Goal: Task Accomplishment & Management: Use online tool/utility

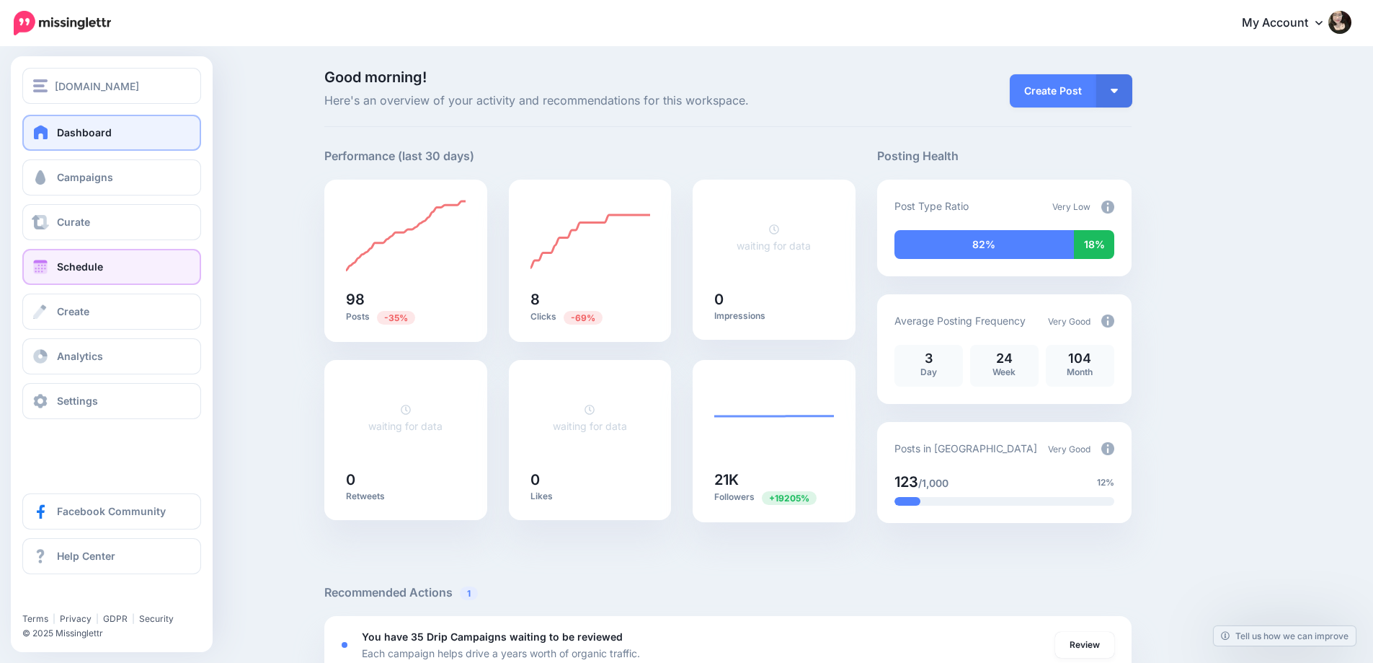
click at [104, 257] on link "Schedule" at bounding box center [111, 267] width 179 height 36
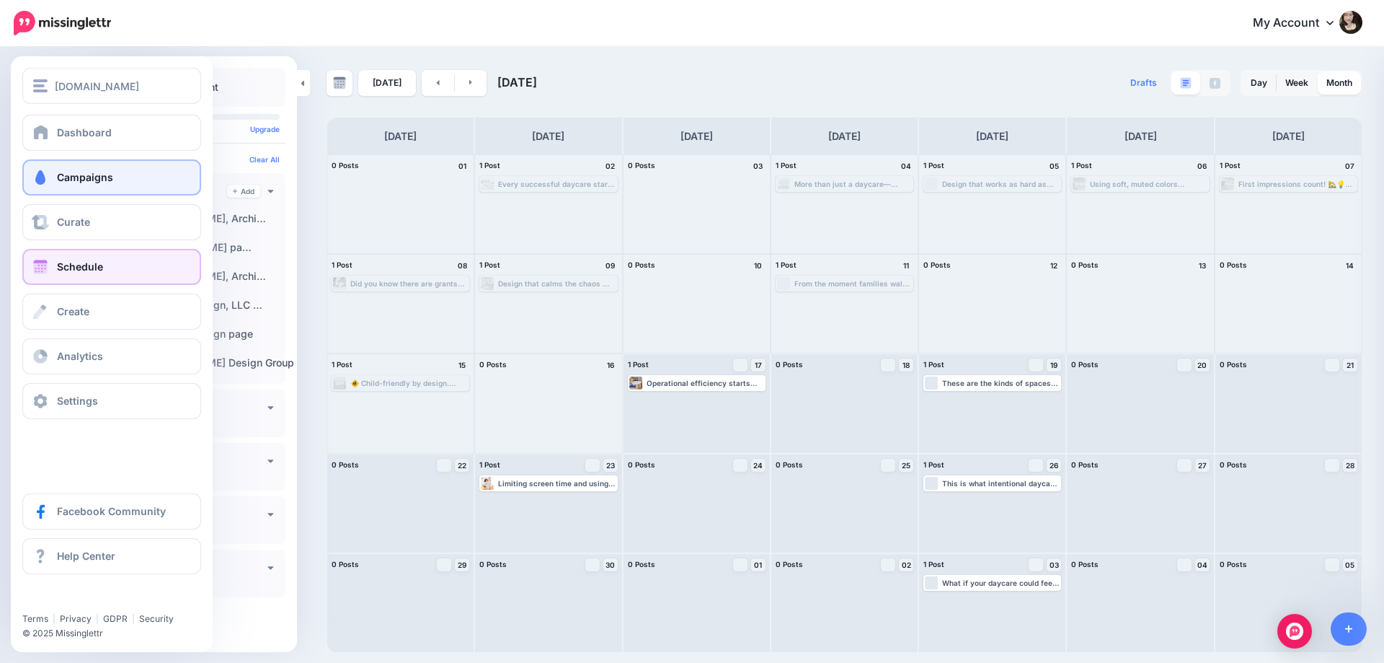
click at [58, 182] on span "Campaigns" at bounding box center [85, 177] width 56 height 12
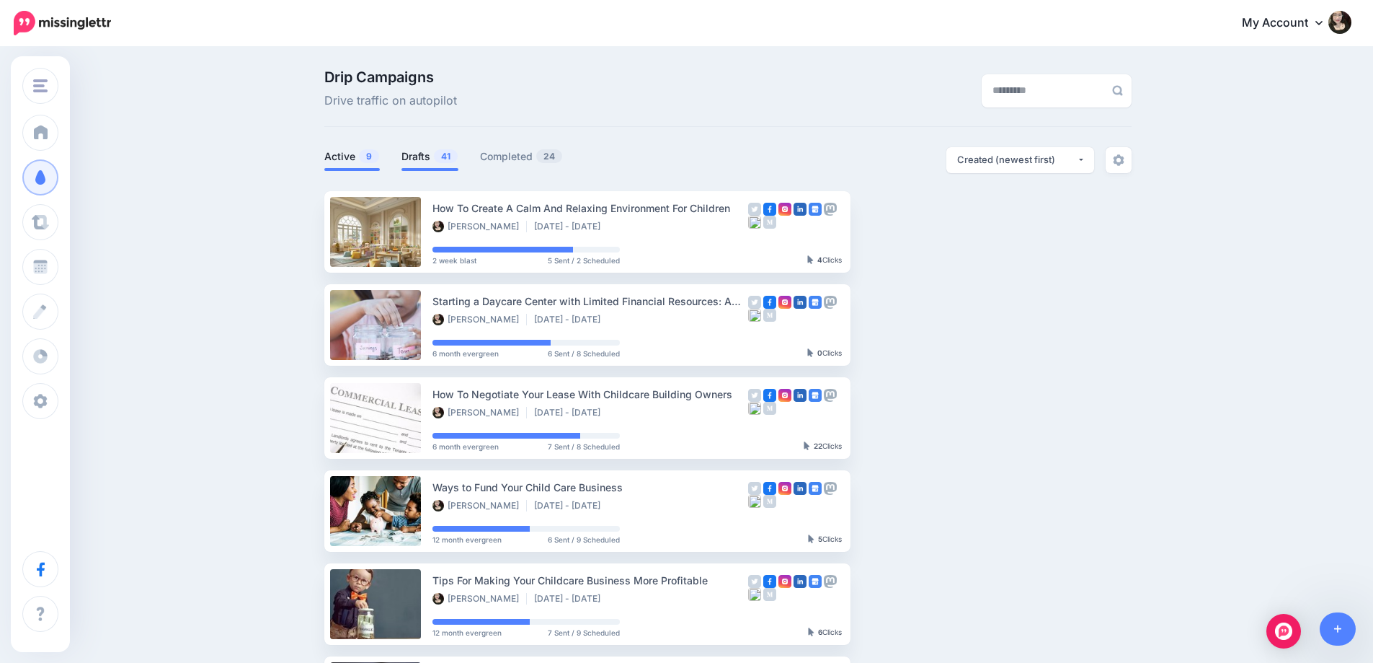
click at [437, 152] on link "Drafts 41" at bounding box center [430, 156] width 57 height 17
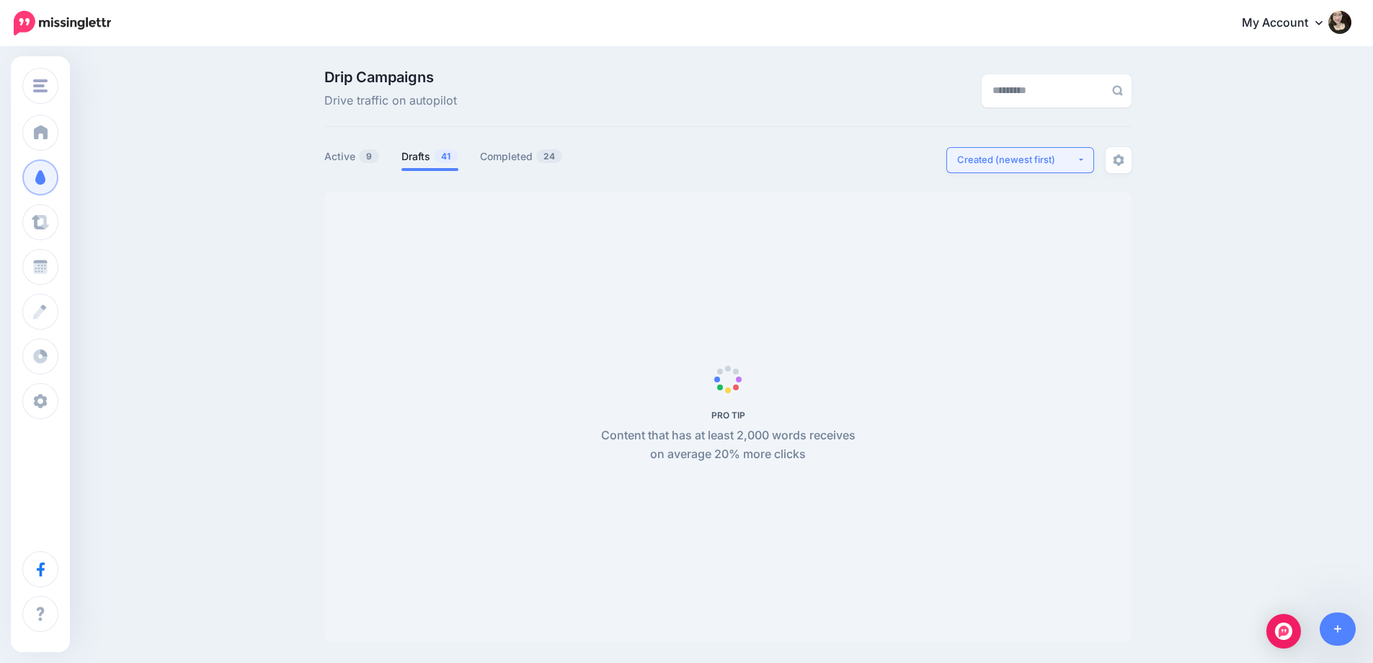
click at [1045, 156] on div "Created (newest first)" at bounding box center [1017, 160] width 120 height 14
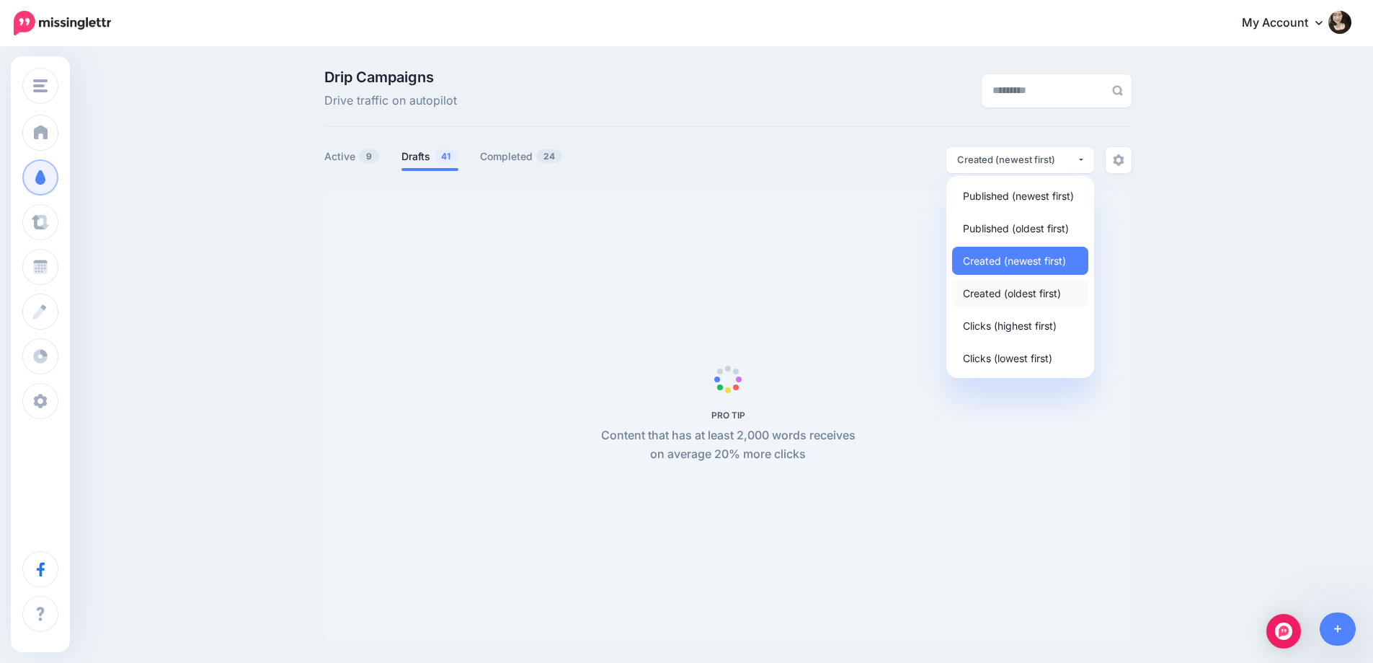
click at [1034, 297] on span "Created (oldest first)" at bounding box center [1012, 292] width 98 height 17
select select "**********"
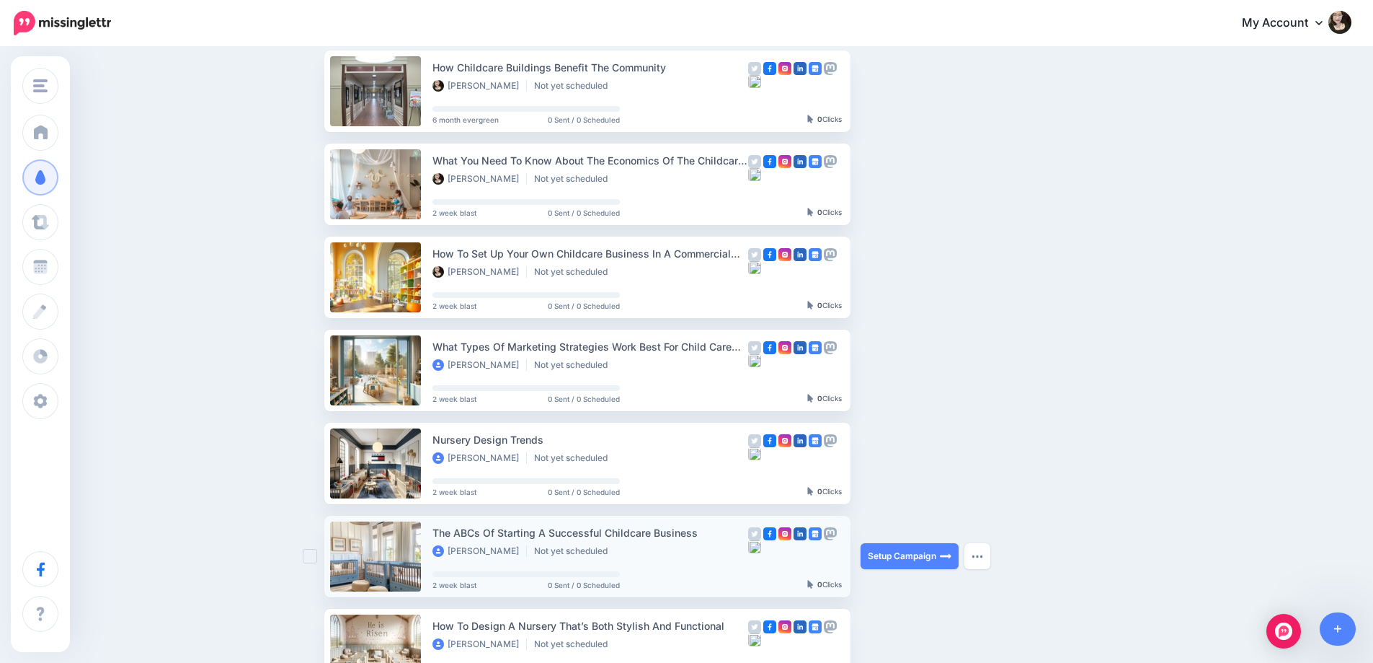
scroll to position [144, 0]
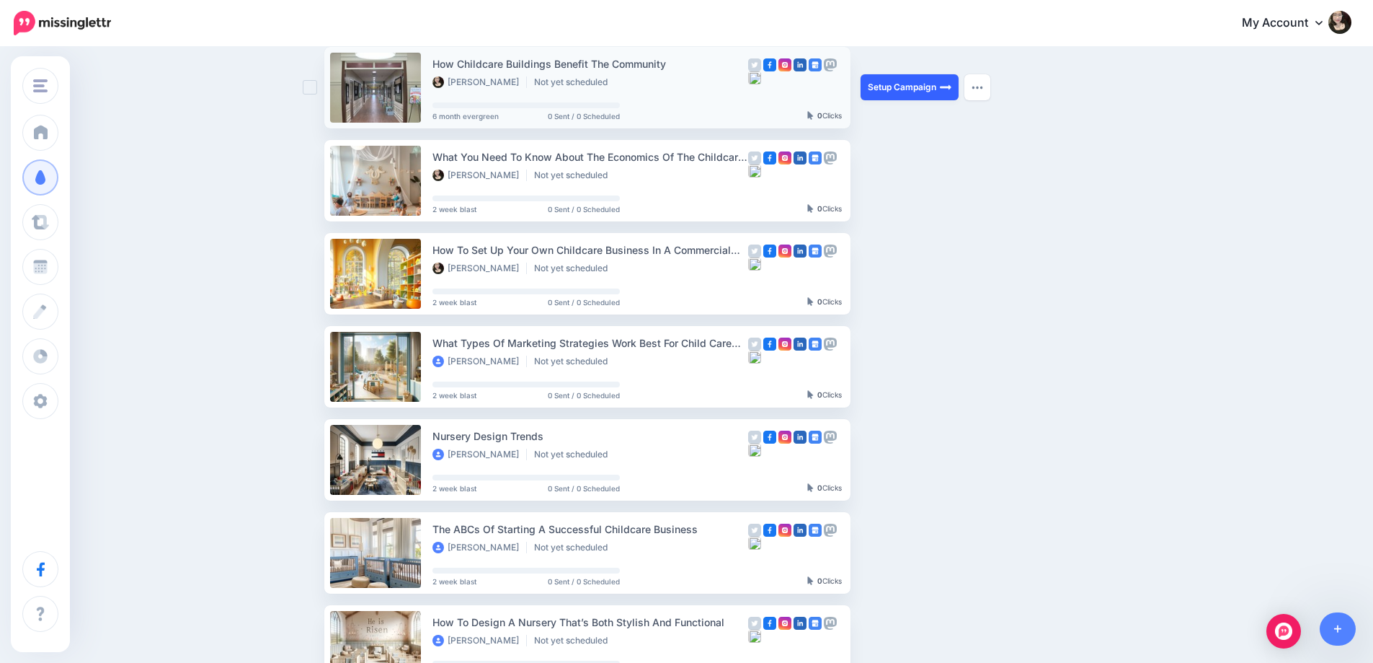
click at [901, 84] on link "Setup Campaign" at bounding box center [910, 87] width 98 height 26
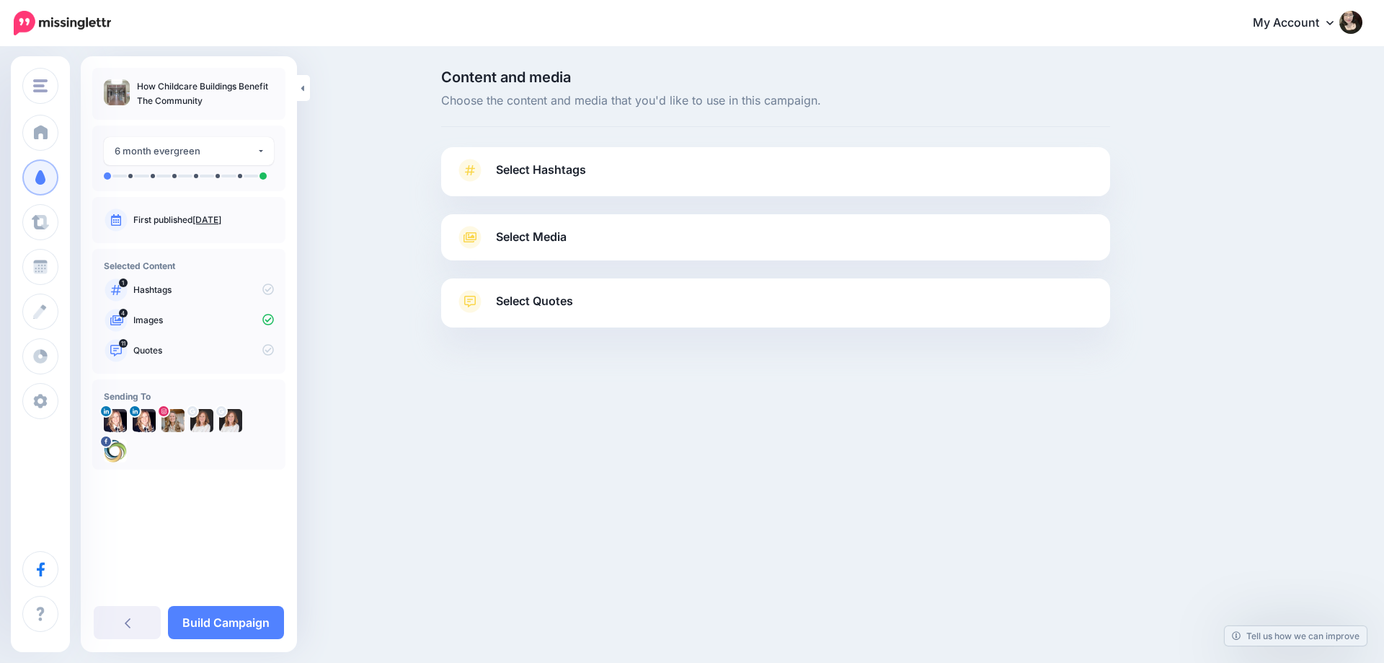
click at [518, 251] on div "Select Media Next, let's make sure we have the best media for this campaign. De…" at bounding box center [775, 237] width 669 height 46
click at [537, 240] on span "Select Media" at bounding box center [531, 236] width 71 height 19
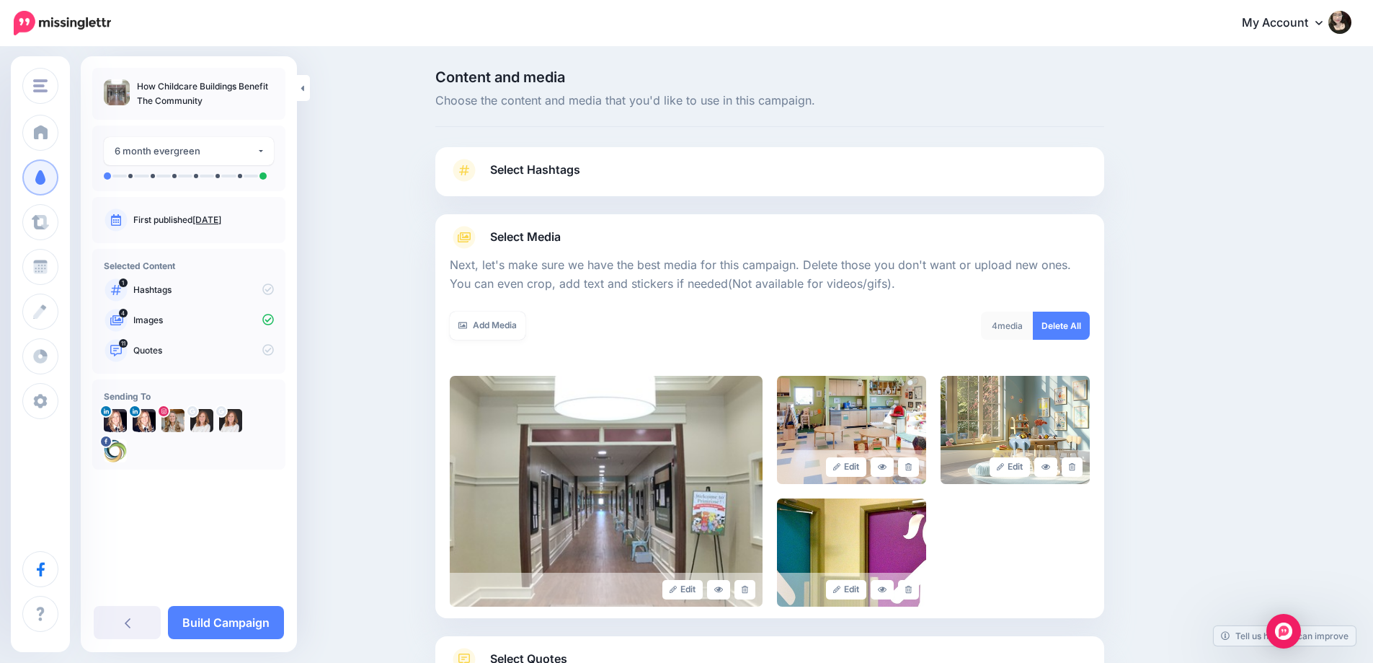
click at [537, 239] on span "Select Media" at bounding box center [525, 236] width 71 height 19
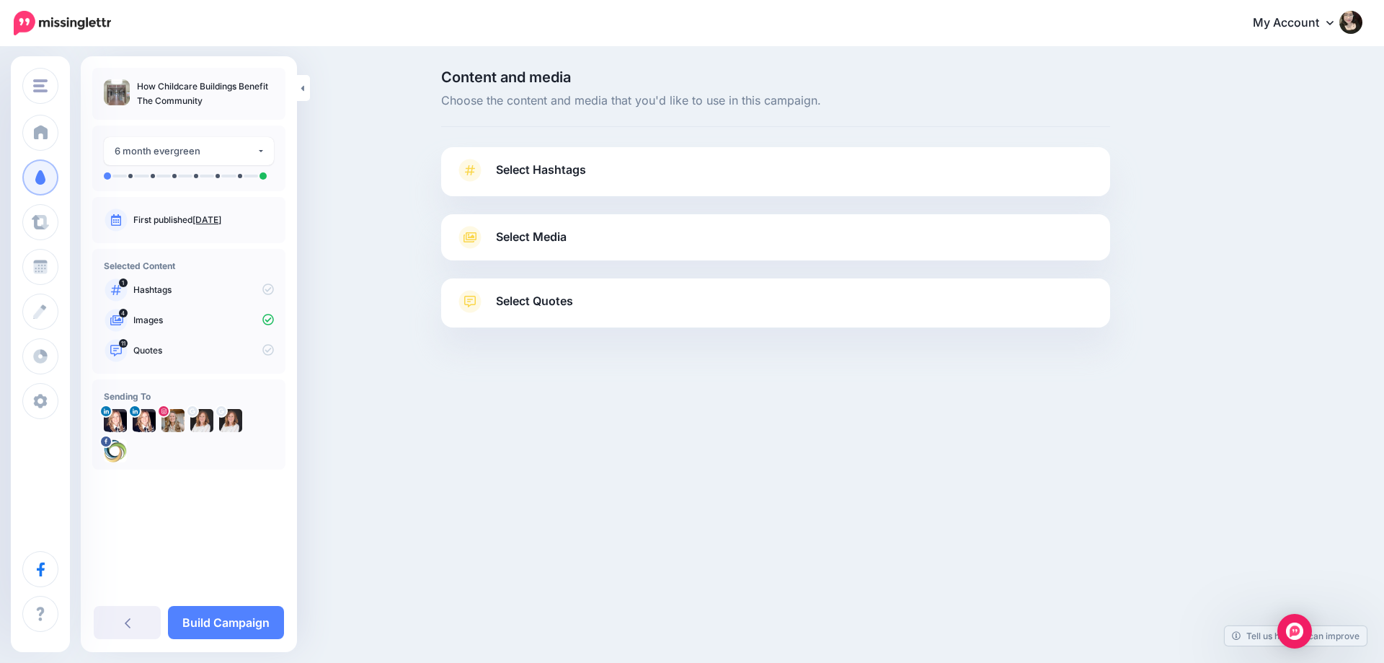
click at [540, 164] on span "Select Hashtags" at bounding box center [541, 169] width 90 height 19
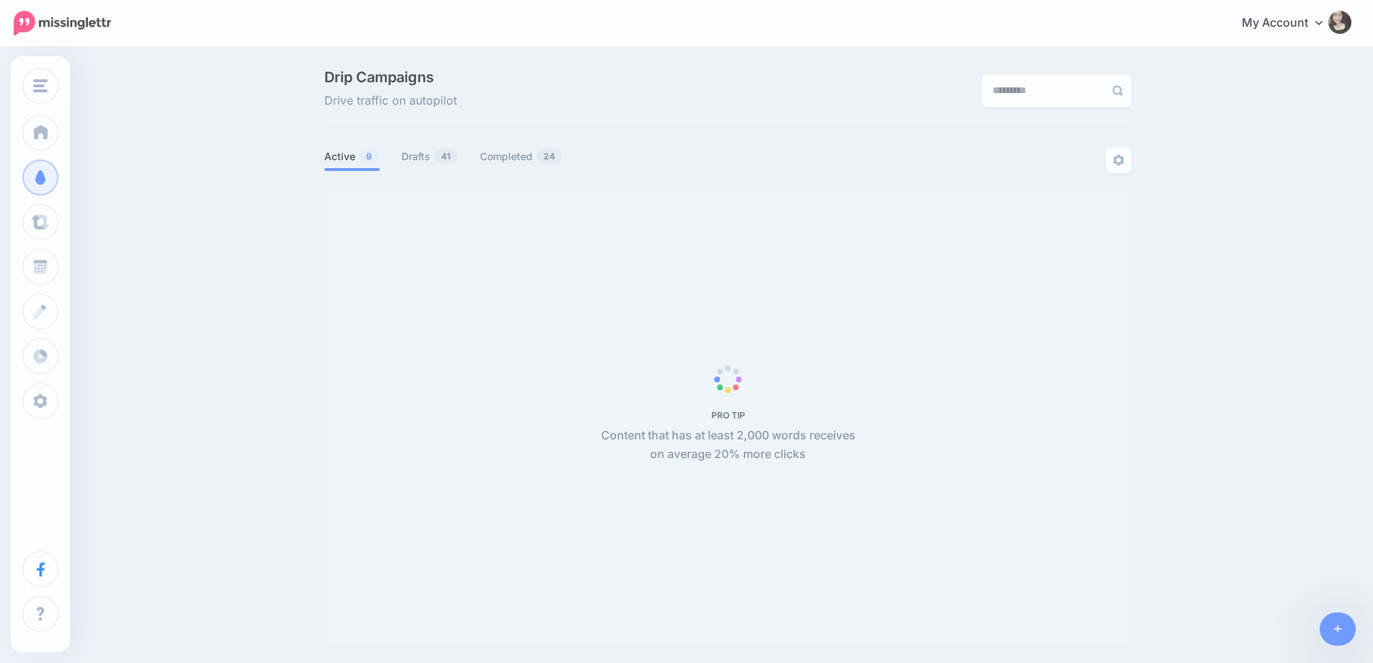
select select "**********"
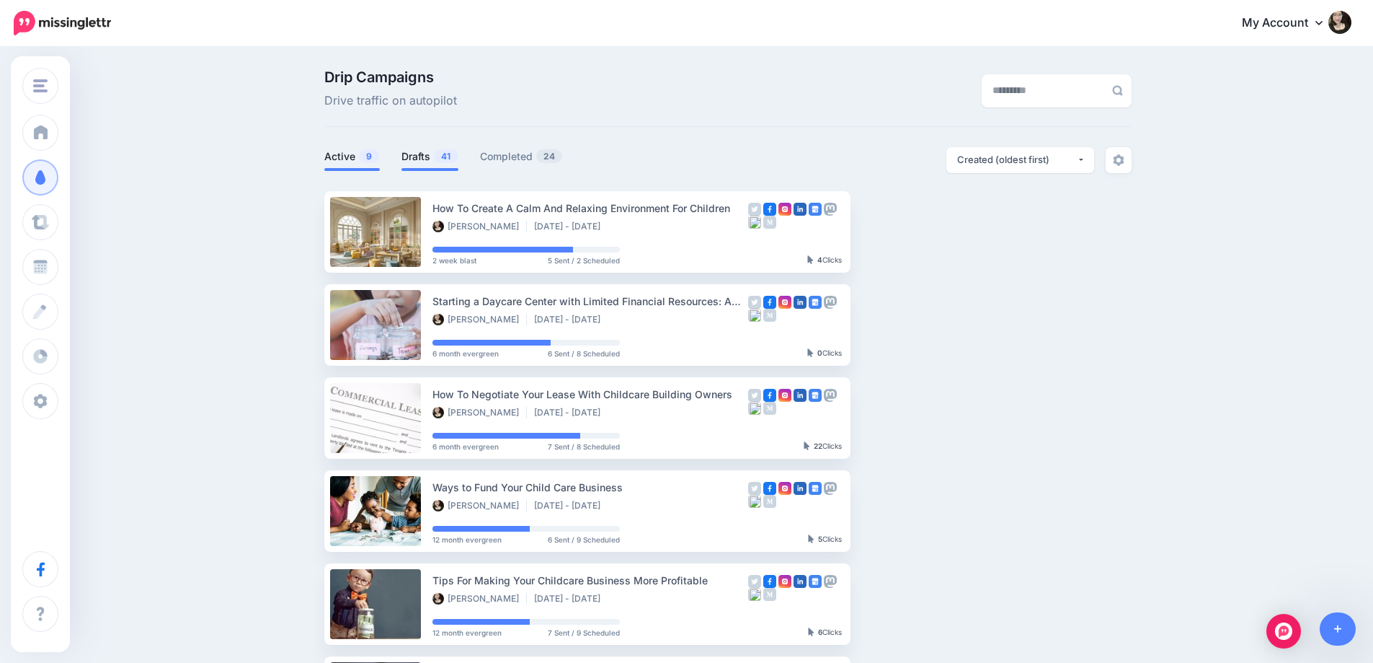
click at [422, 155] on link "Drafts 41" at bounding box center [430, 156] width 57 height 17
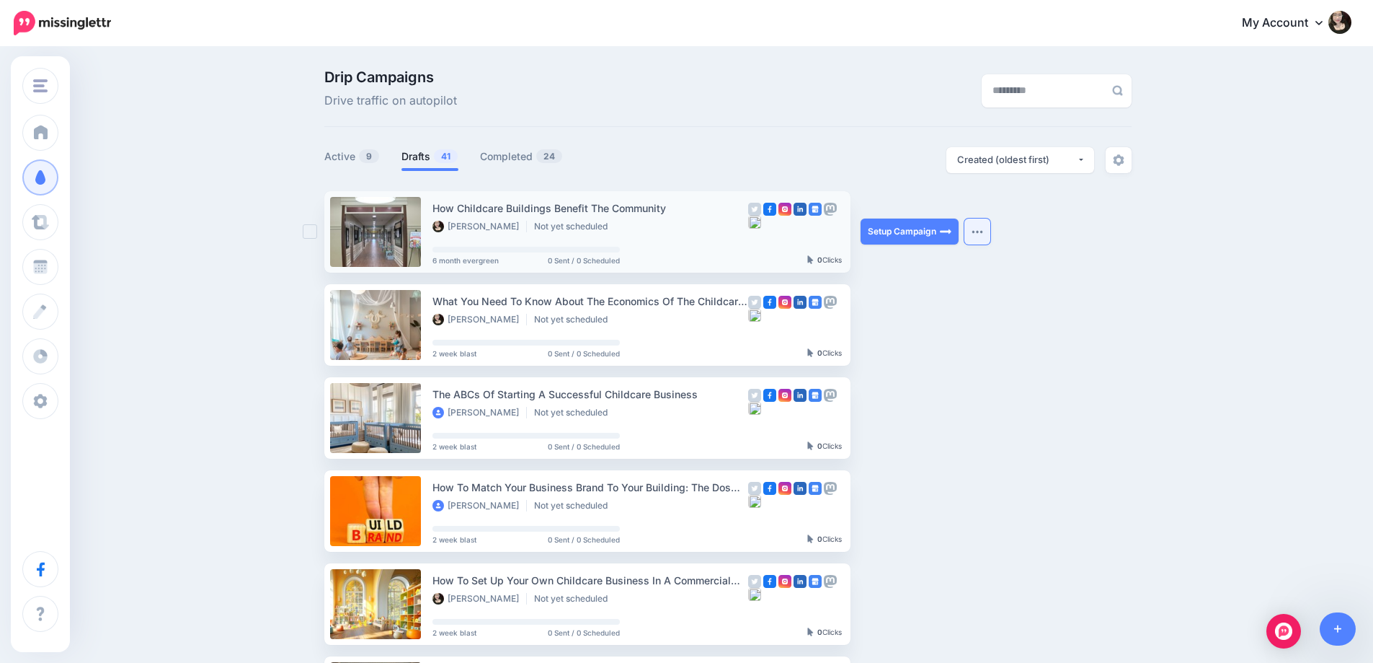
click at [990, 239] on button "button" at bounding box center [978, 231] width 26 height 26
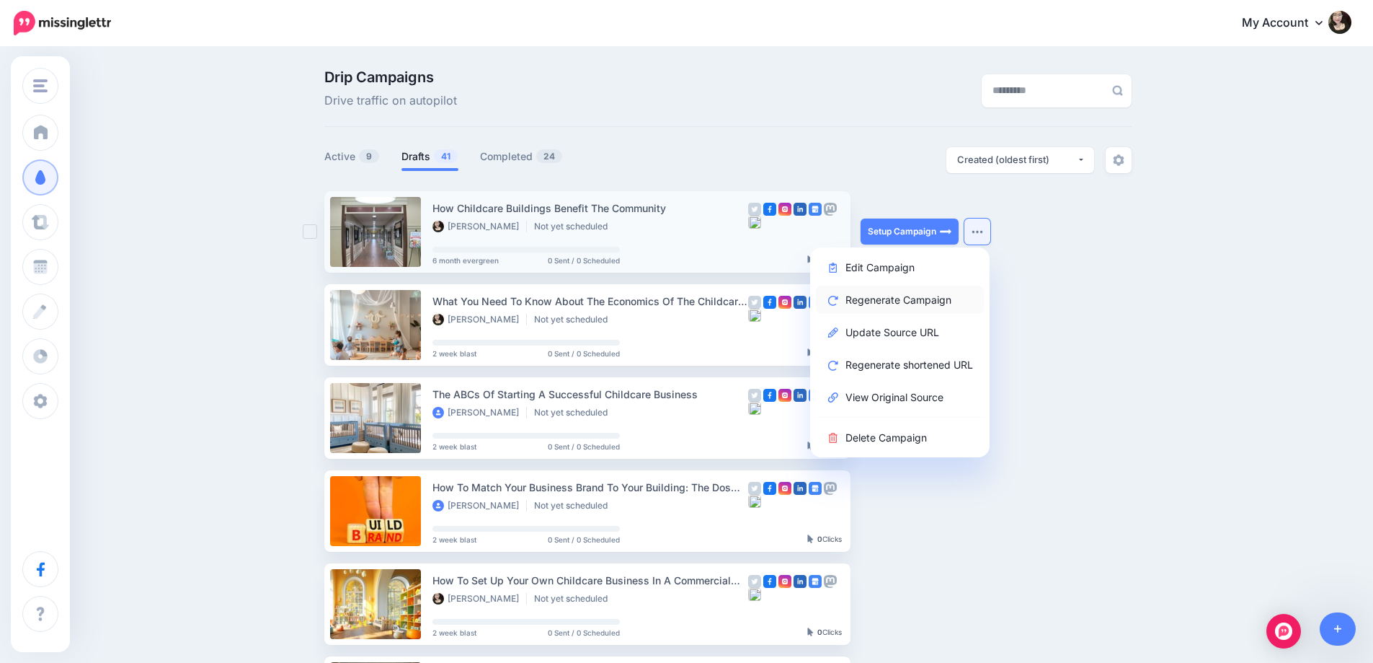
click at [944, 301] on link "Regenerate Campaign" at bounding box center [900, 299] width 168 height 28
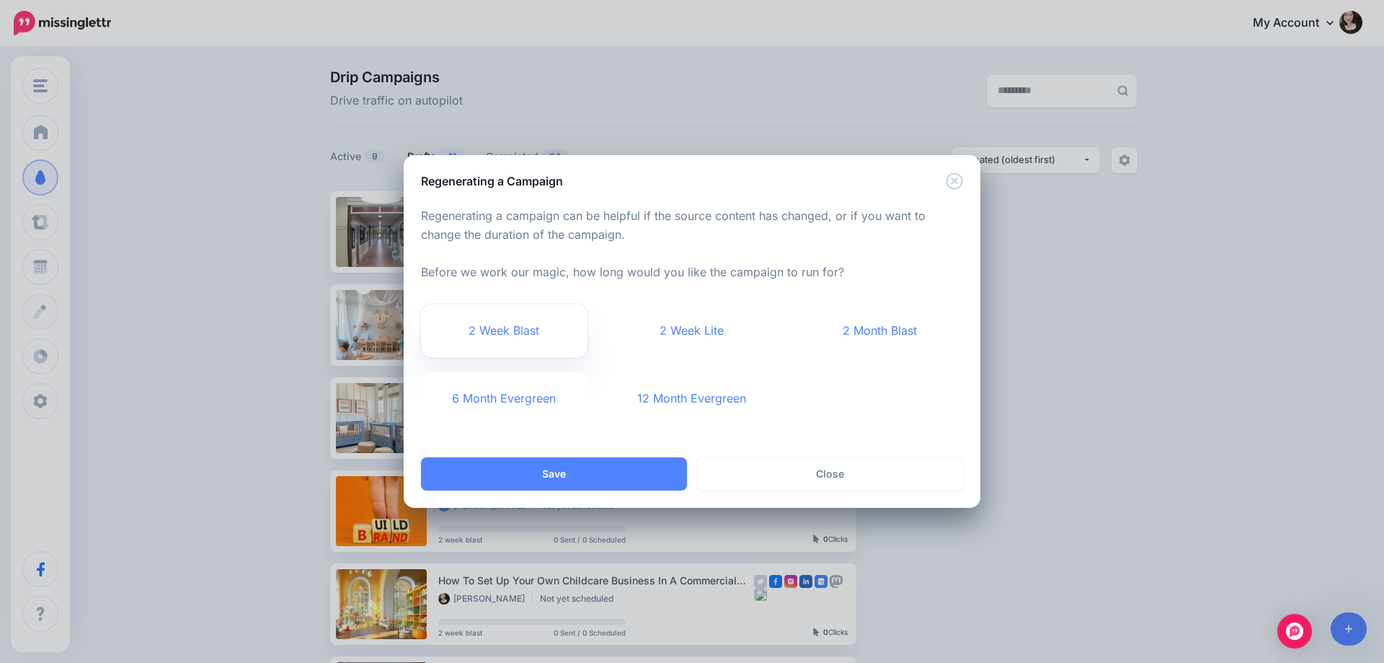
click at [509, 328] on link "2 Week Blast" at bounding box center [504, 330] width 167 height 53
click at [571, 478] on button "Save" at bounding box center [554, 473] width 266 height 33
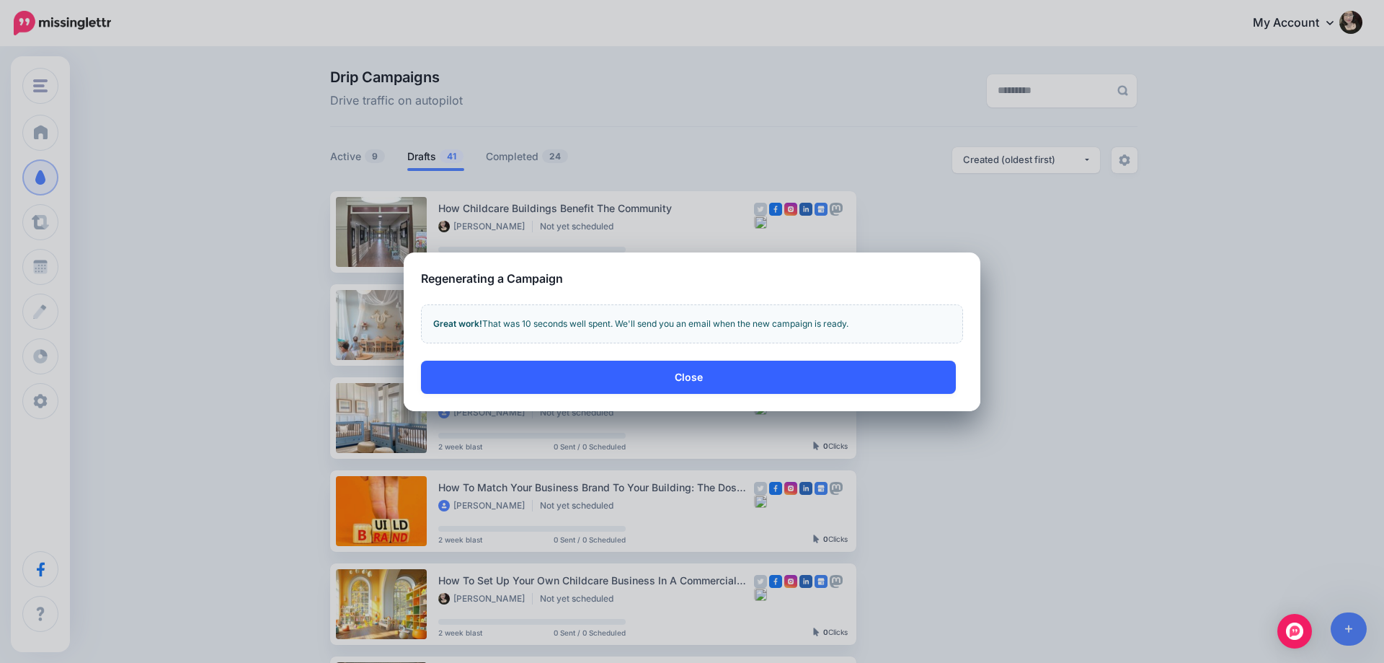
click at [657, 380] on button "Close" at bounding box center [688, 376] width 535 height 33
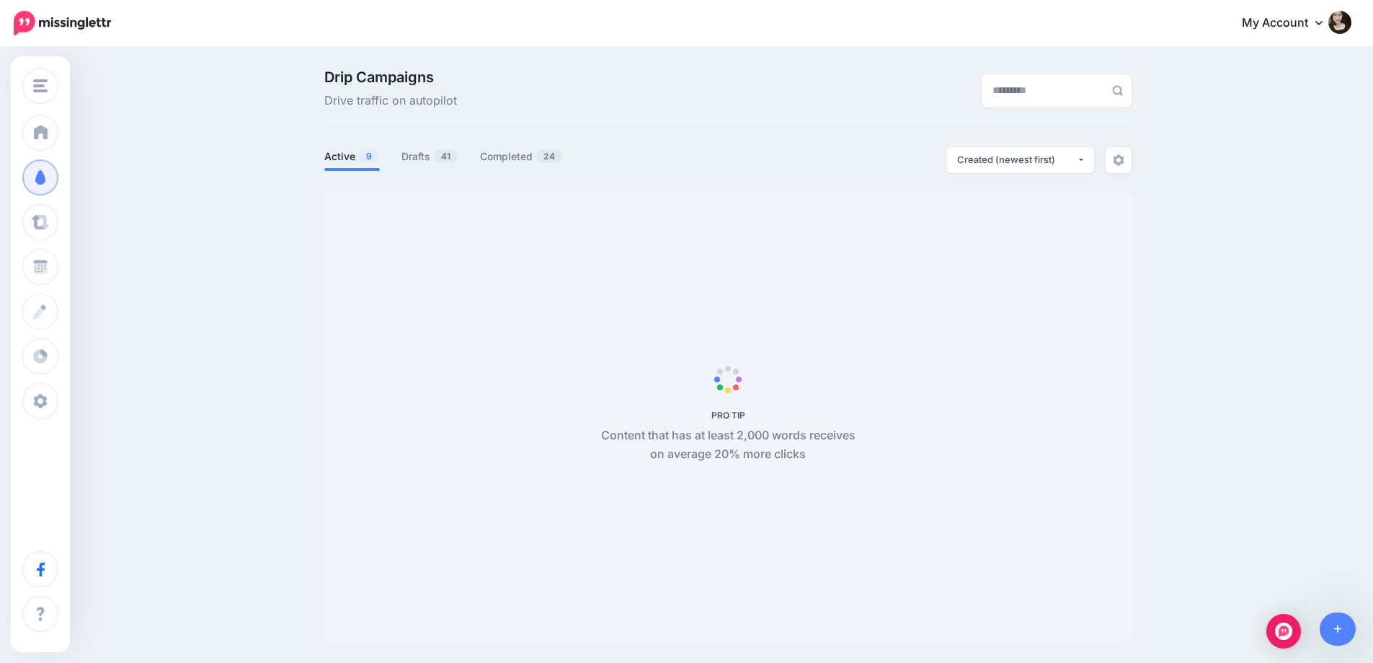
click at [1232, 306] on div "Drip Campaigns Drive traffic on autopilot Active 9 41 24" at bounding box center [686, 361] width 1373 height 626
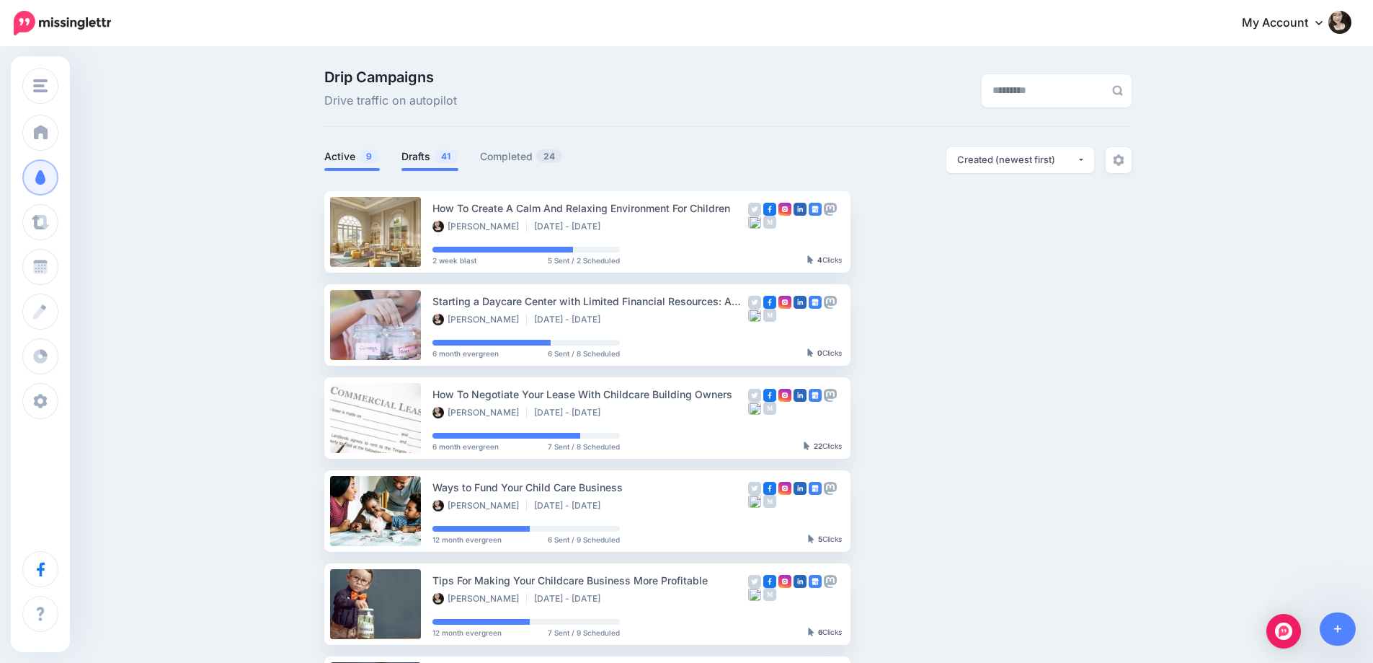
click at [430, 160] on link "Drafts 41" at bounding box center [430, 156] width 57 height 17
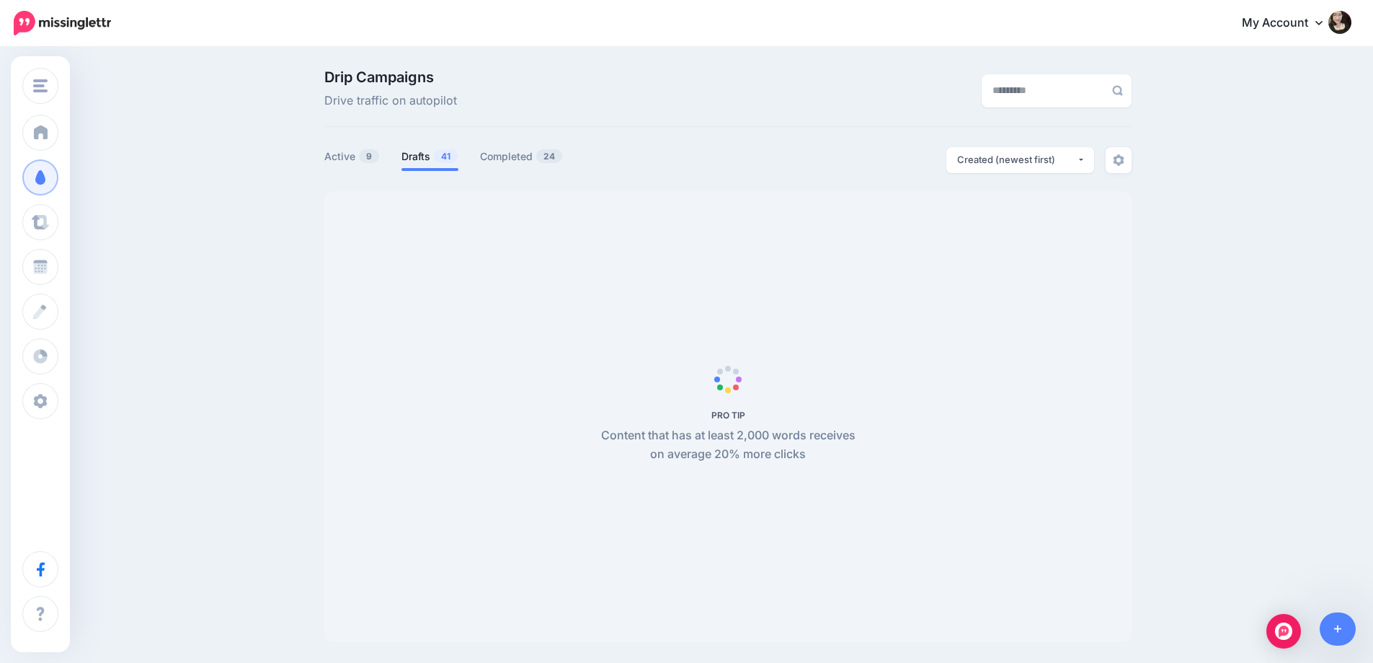
click at [1254, 254] on div "Drip Campaigns Drive traffic on autopilot Active 9 41 24" at bounding box center [686, 361] width 1373 height 626
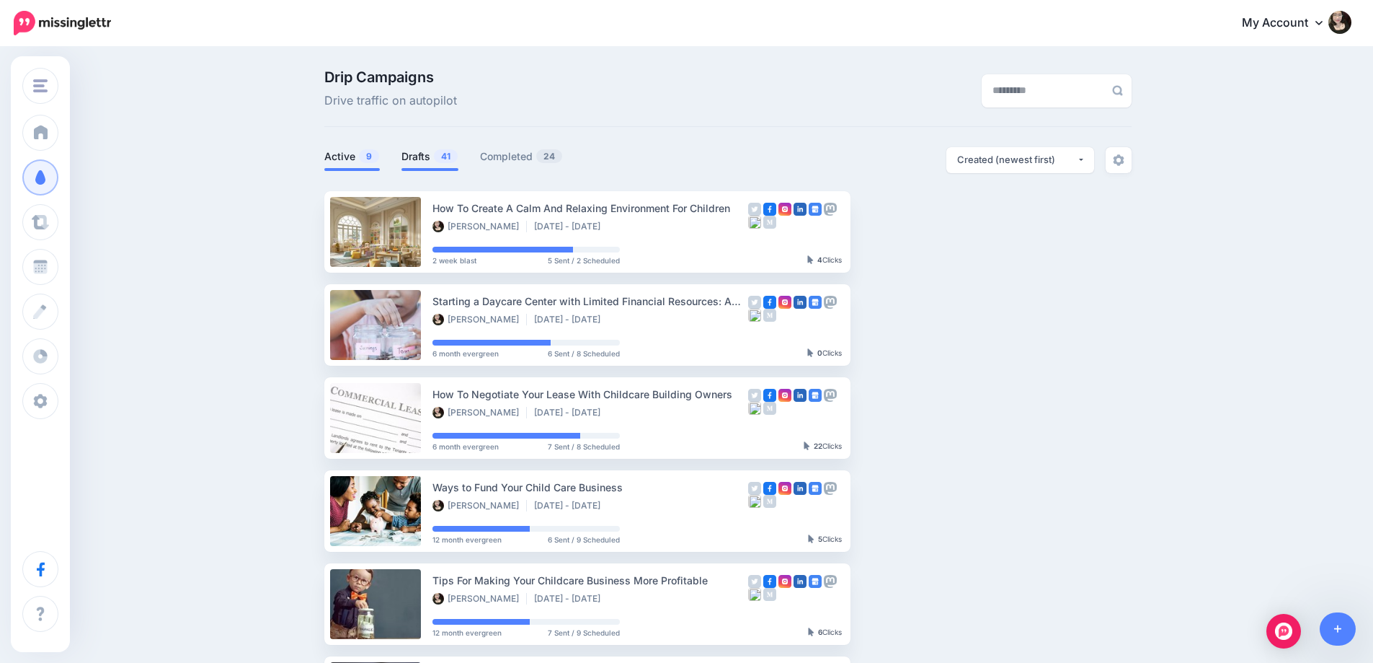
click at [439, 154] on span "41" at bounding box center [446, 156] width 24 height 14
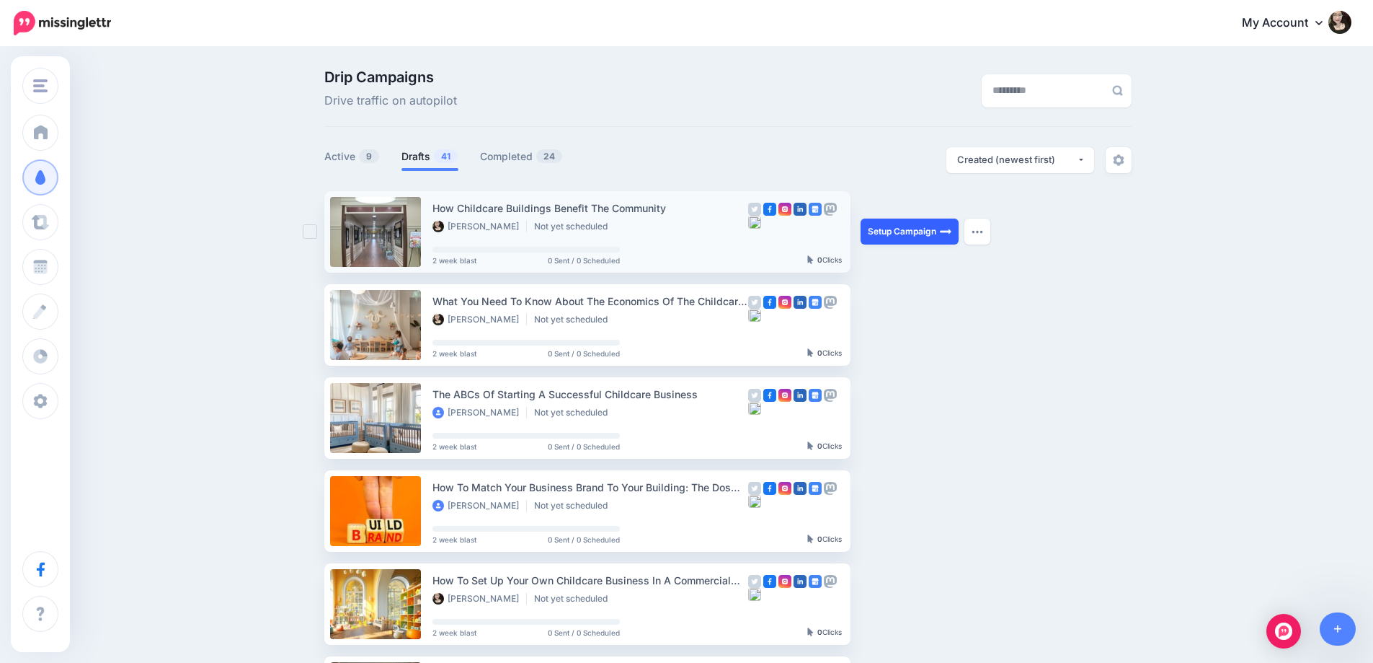
click at [903, 232] on link "Setup Campaign" at bounding box center [910, 231] width 98 height 26
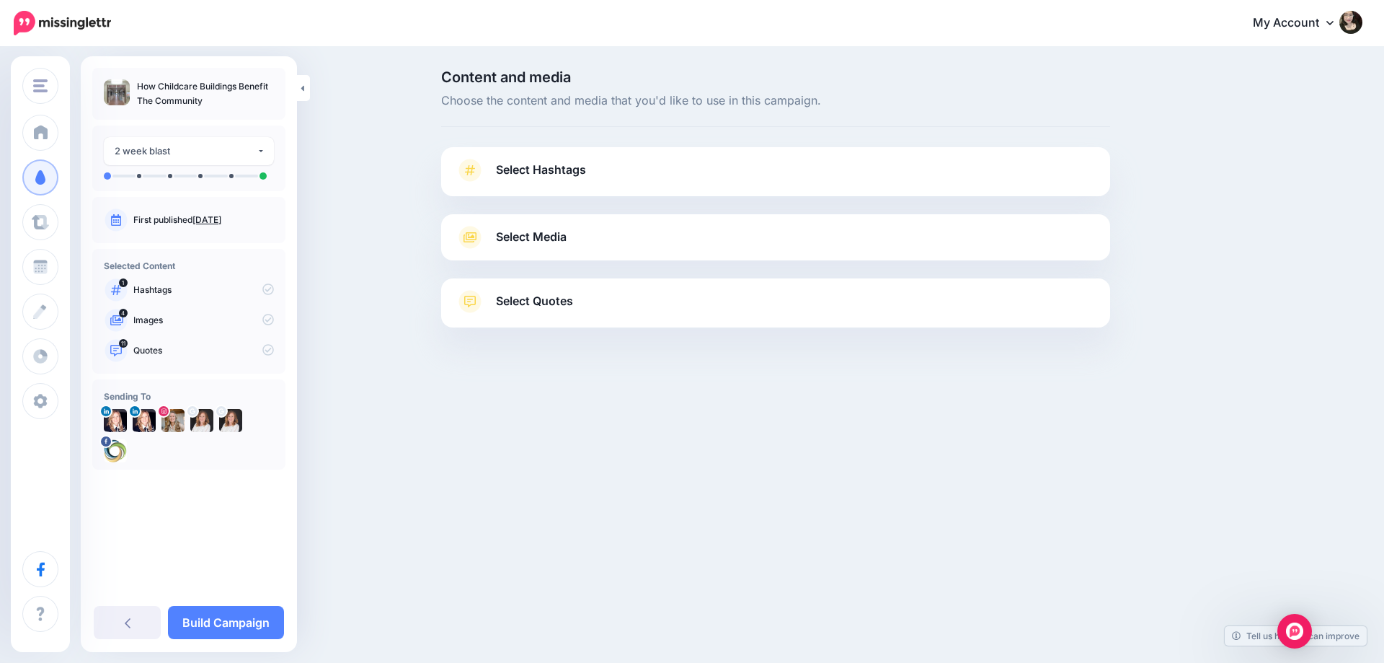
drag, startPoint x: 627, startPoint y: 413, endPoint x: 627, endPoint y: 376, distance: 36.8
click at [627, 413] on div "Content and media Choose the content and media that you'd like to use in this c…" at bounding box center [692, 234] width 1384 height 373
click at [693, 239] on link "Select Media" at bounding box center [776, 237] width 640 height 23
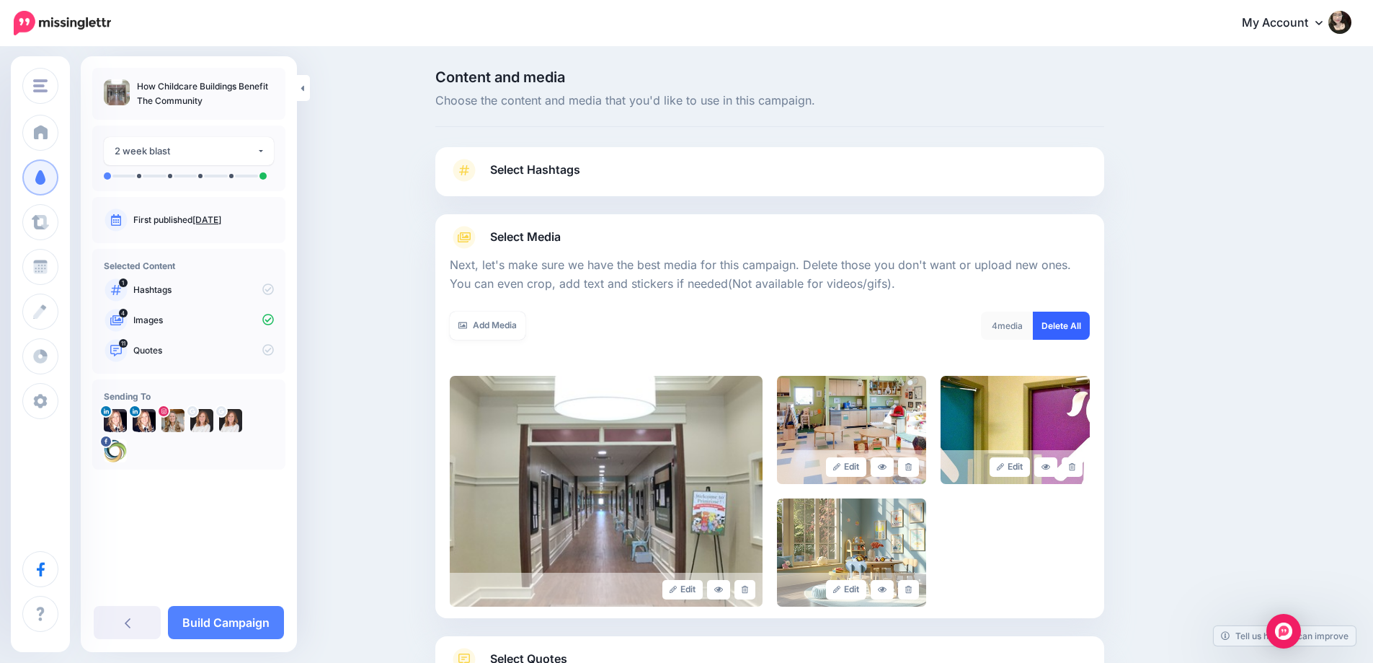
click at [1084, 329] on link "Delete All" at bounding box center [1061, 325] width 57 height 28
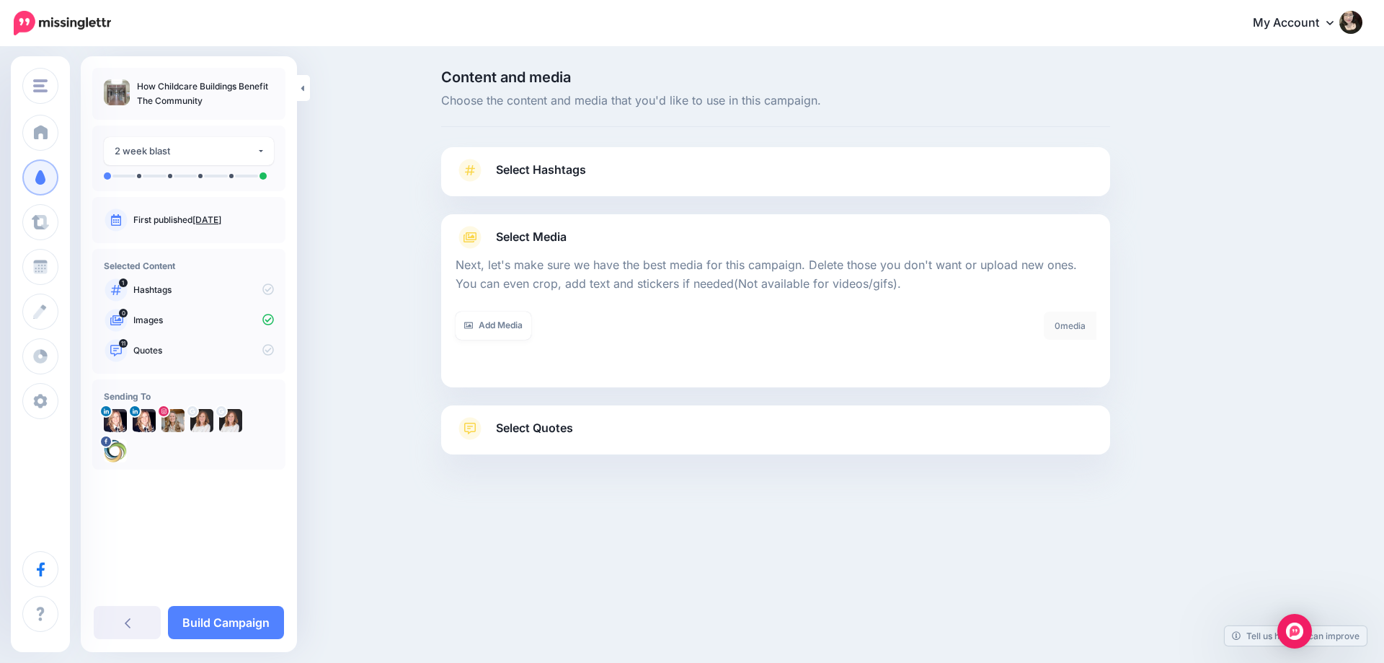
click at [536, 239] on span "Select Media" at bounding box center [531, 236] width 71 height 19
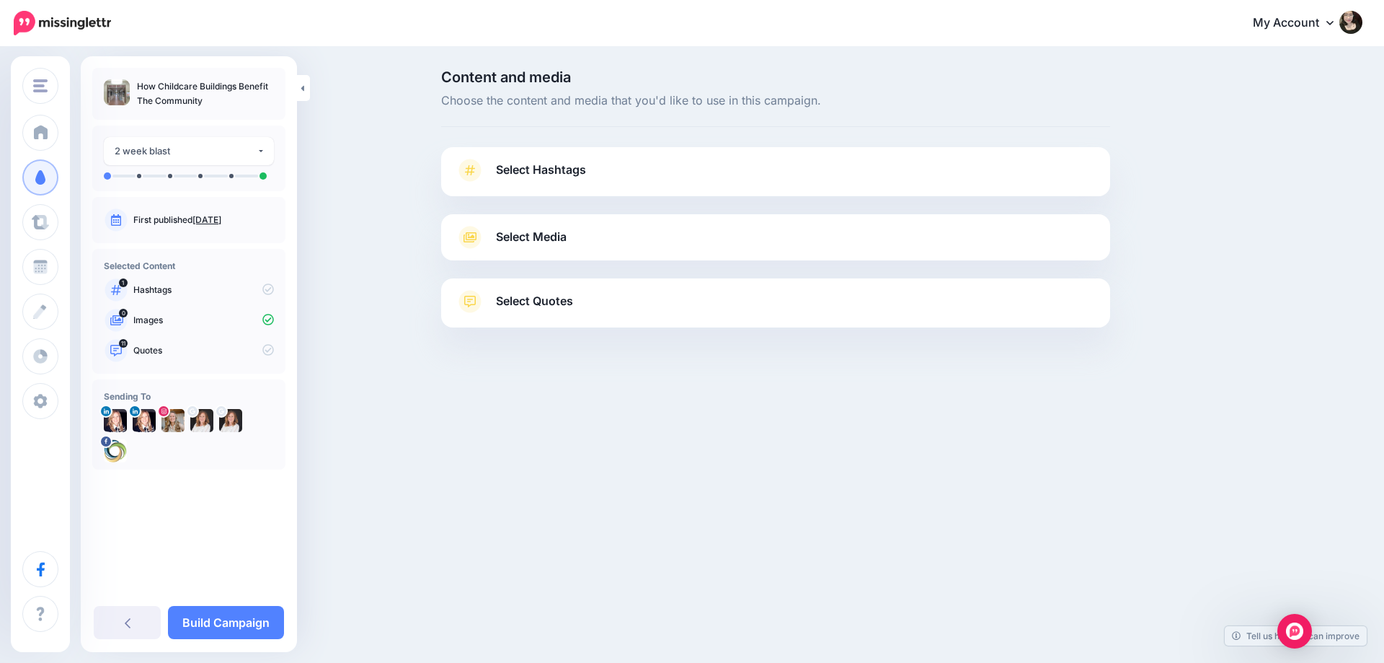
click at [581, 313] on link "Select Quotes" at bounding box center [776, 308] width 640 height 37
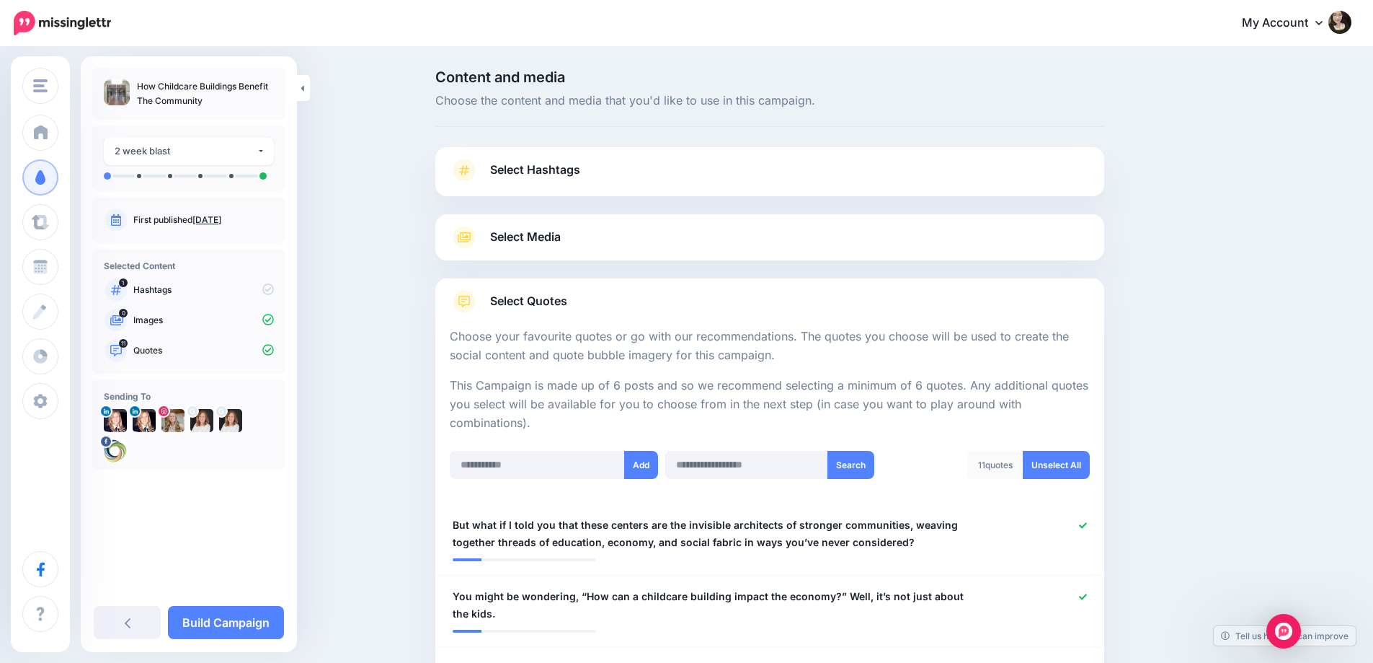
click at [945, 97] on span "Choose the content and media that you'd like to use in this campaign." at bounding box center [769, 101] width 669 height 19
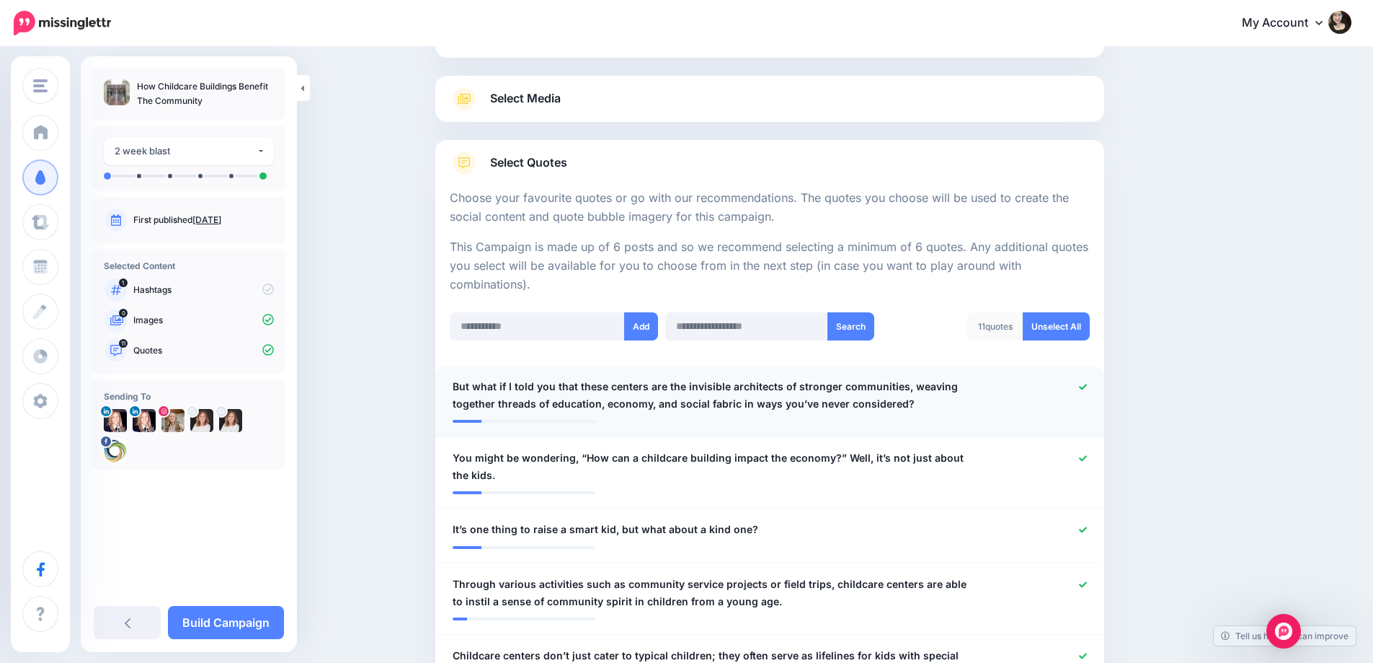
scroll to position [144, 0]
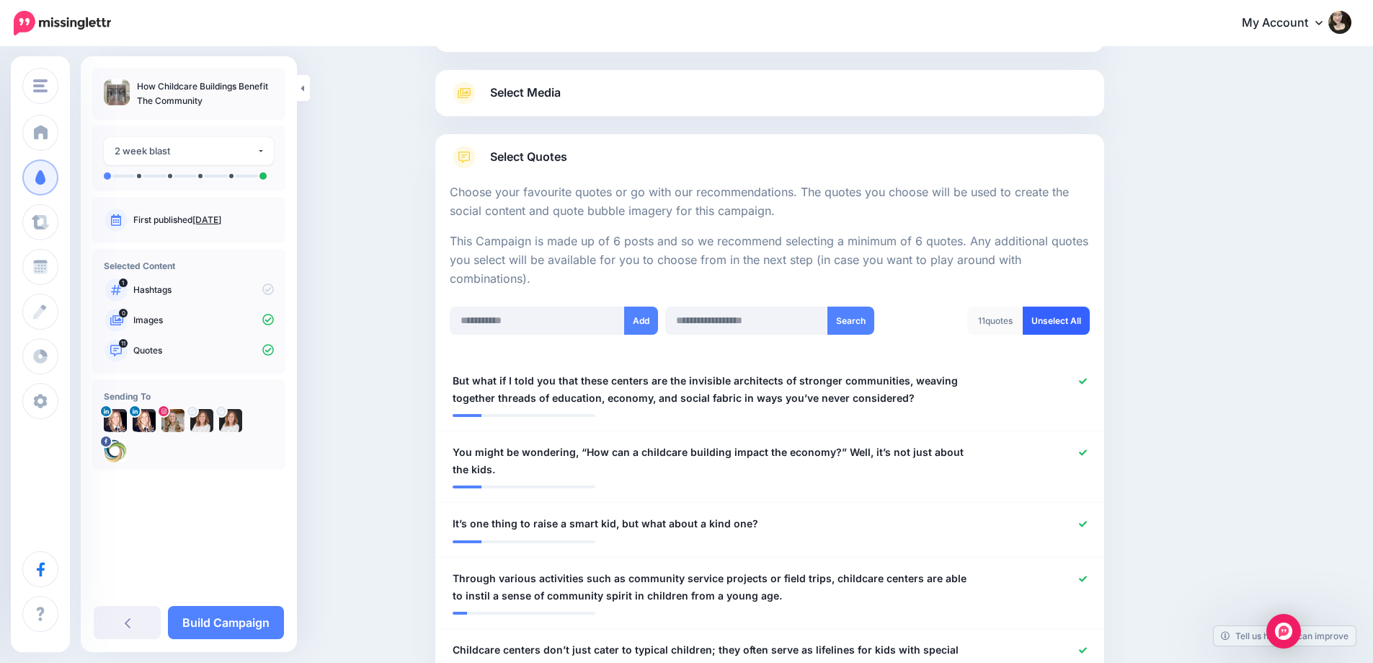
click at [1071, 317] on link "Unselect All" at bounding box center [1056, 320] width 67 height 28
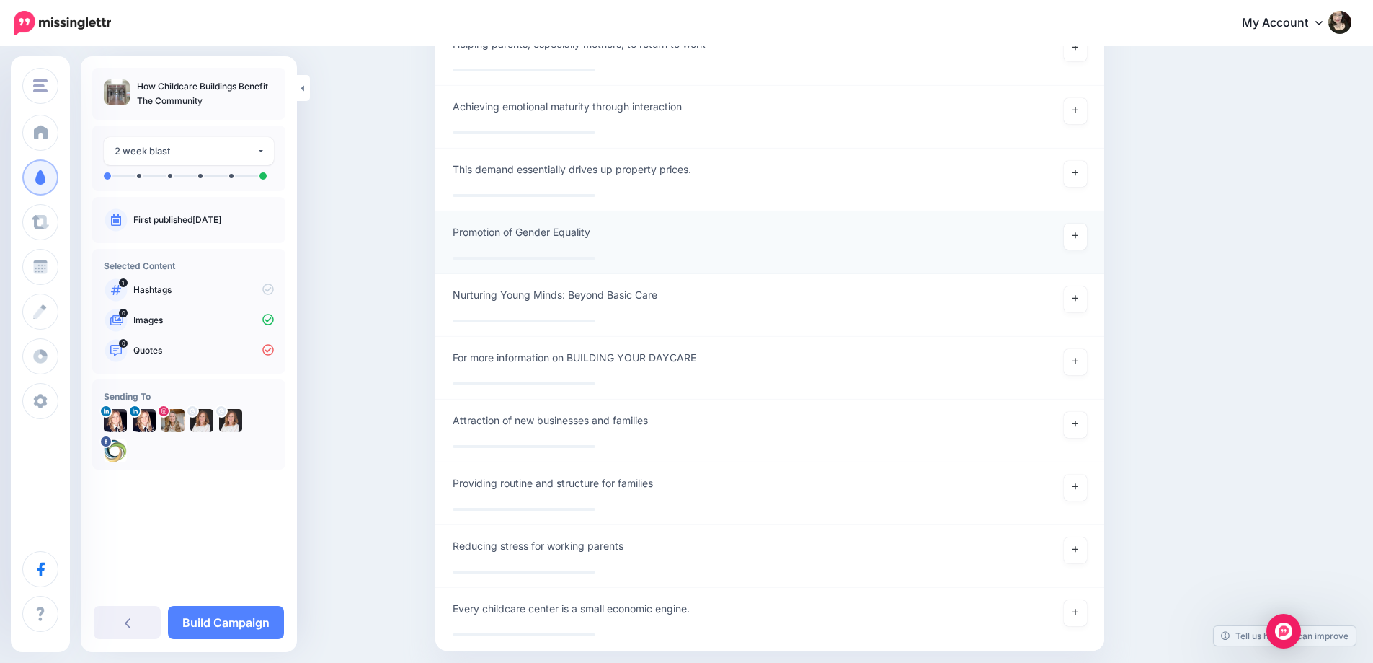
scroll to position [9670, 0]
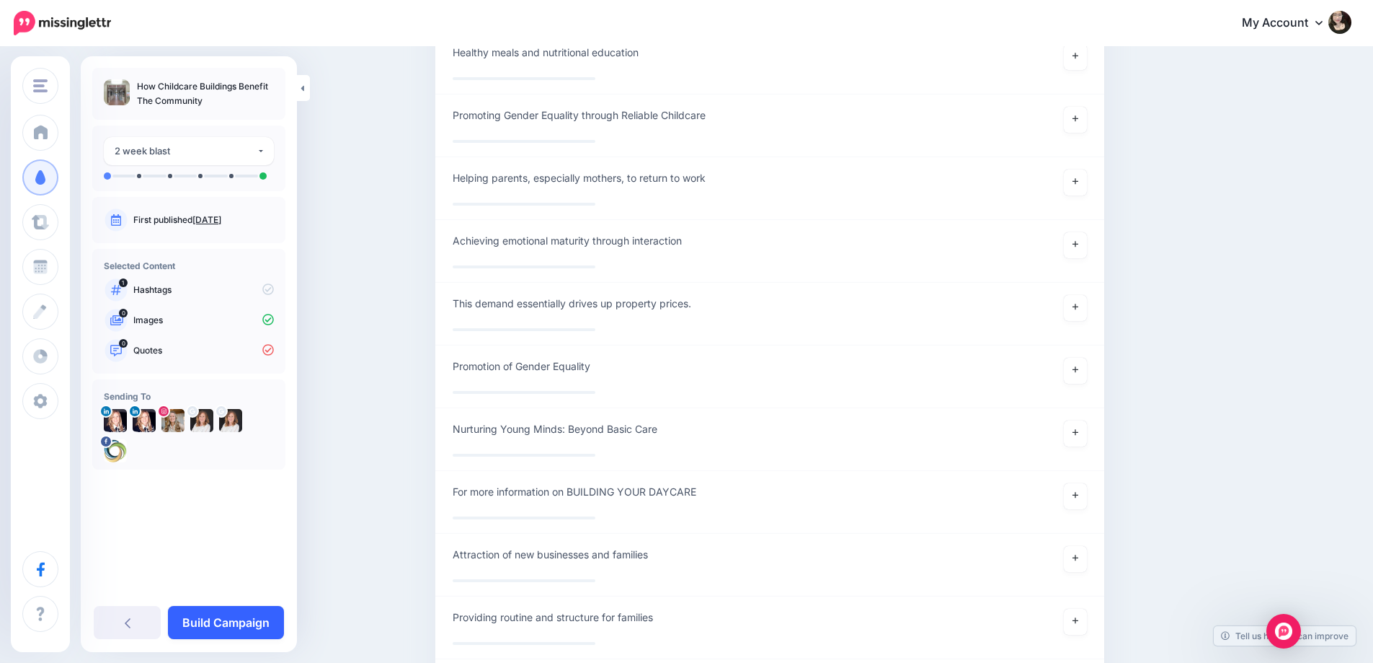
click at [231, 619] on link "Build Campaign" at bounding box center [226, 622] width 116 height 33
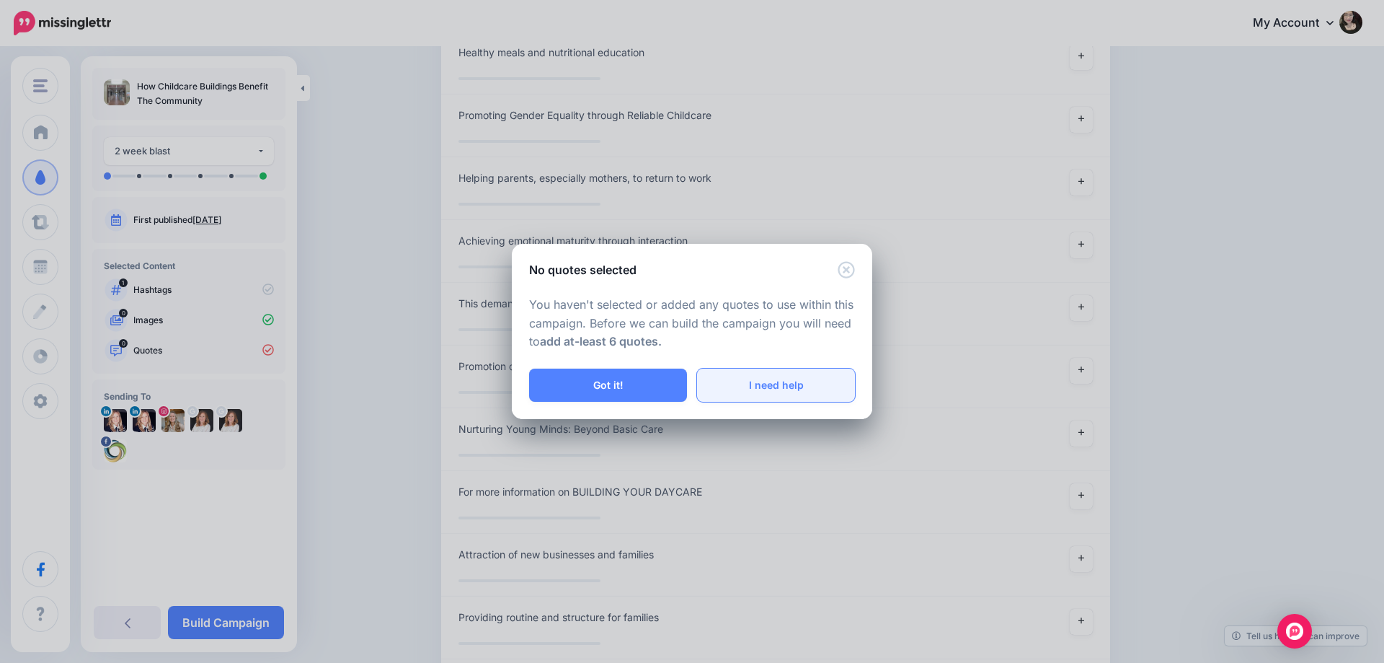
click at [794, 394] on link "I need help" at bounding box center [776, 384] width 158 height 33
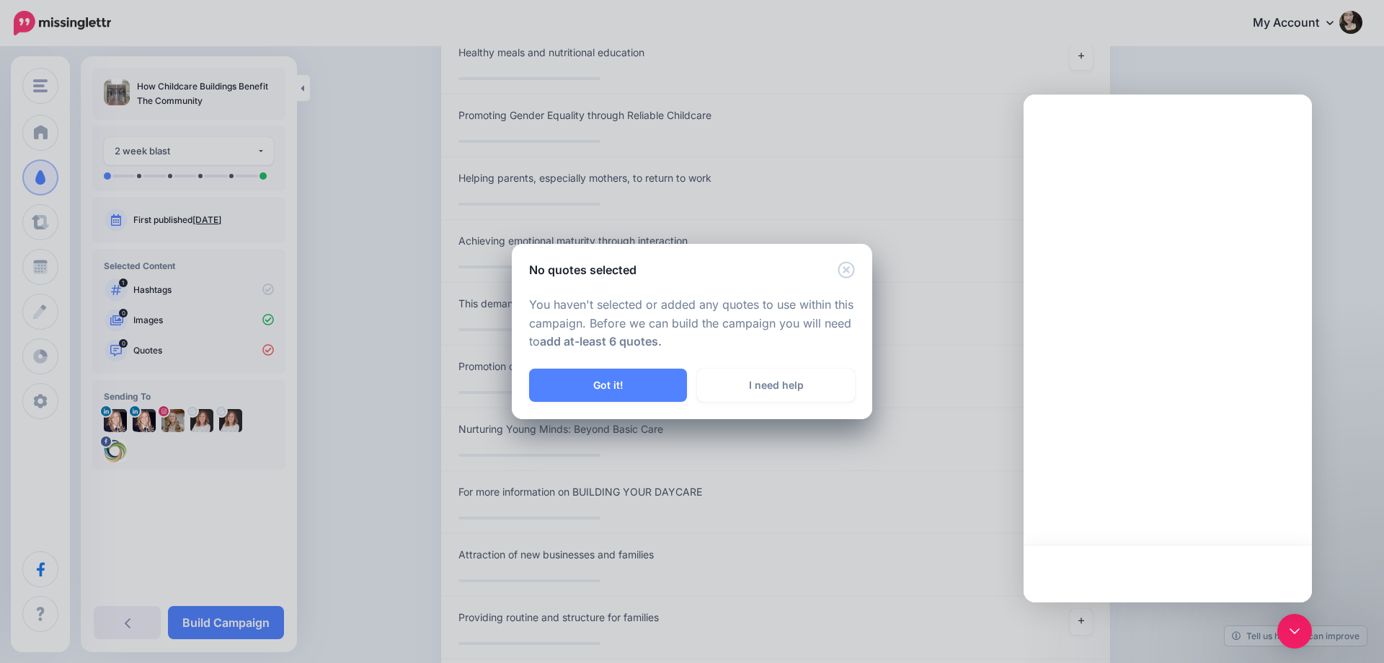
drag, startPoint x: 1015, startPoint y: 289, endPoint x: 1008, endPoint y: 296, distance: 9.7
click at [1014, 289] on div "No quotes selected You haven't selected or added any quotes to use within this …" at bounding box center [692, 331] width 1384 height 663
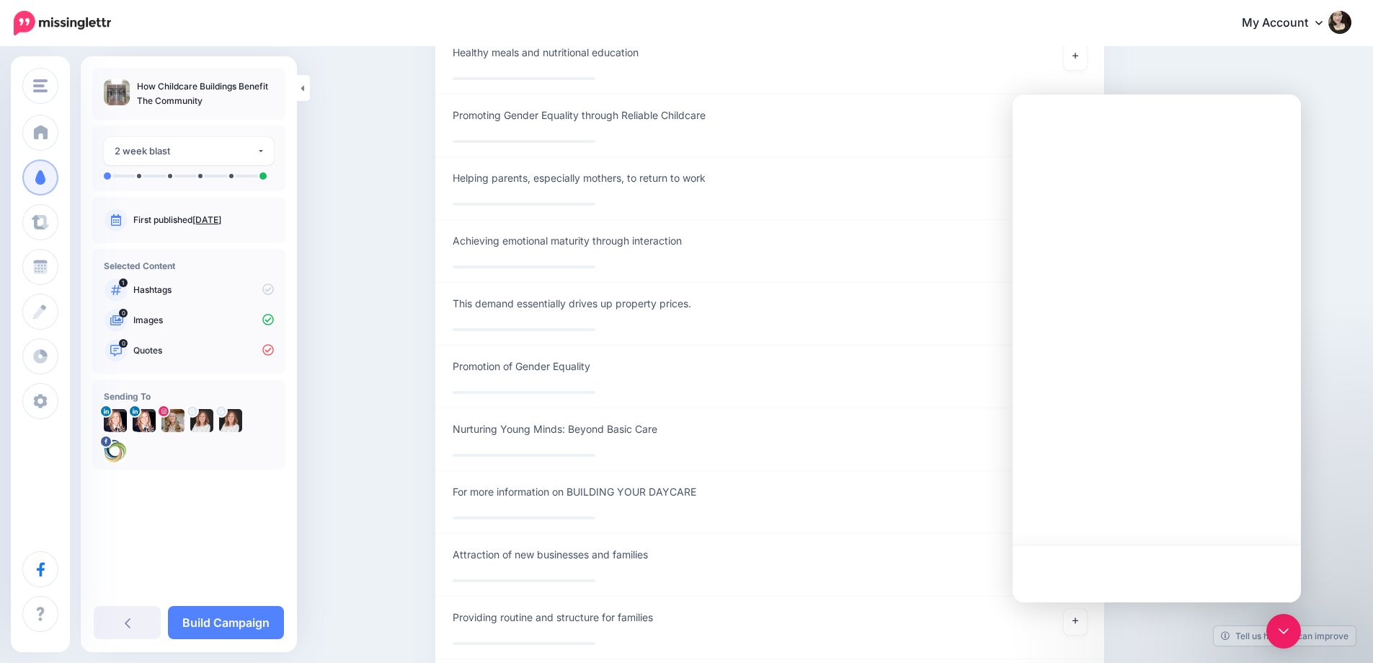
click at [857, 470] on li "**********" at bounding box center [769, 439] width 669 height 63
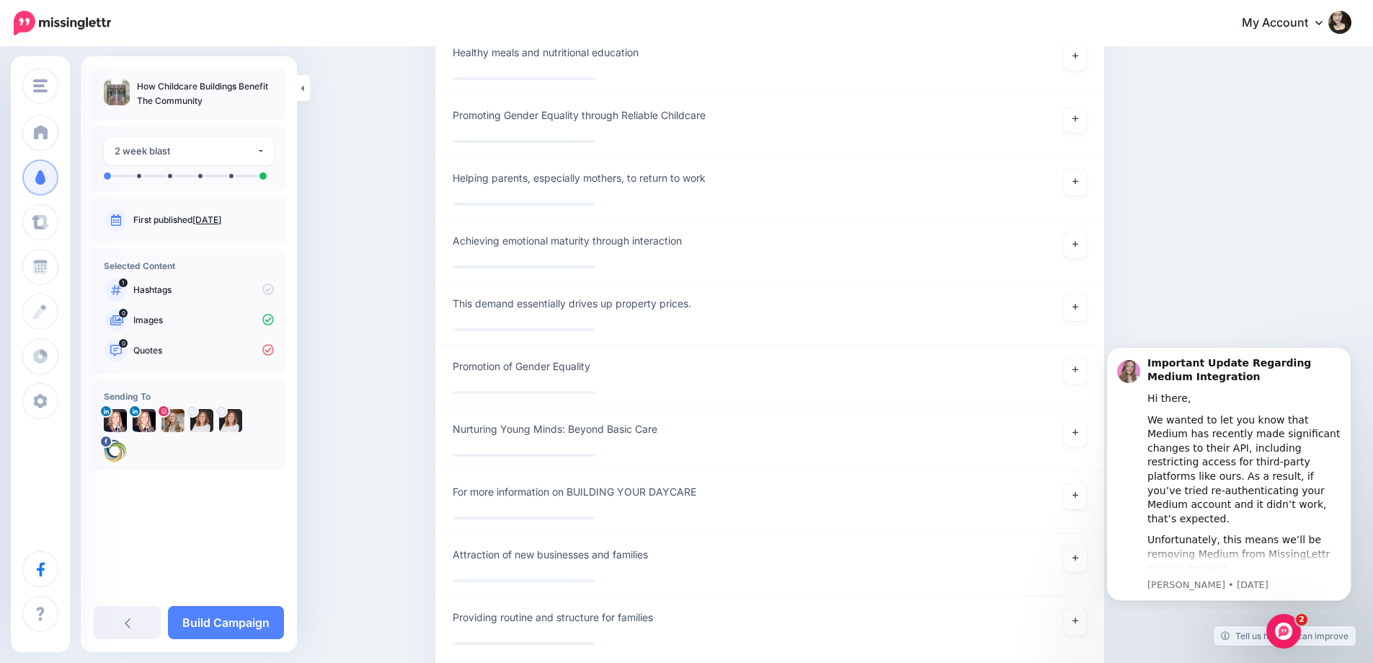
scroll to position [0, 0]
click at [1350, 353] on icon "Dismiss notification" at bounding box center [1348, 351] width 8 height 8
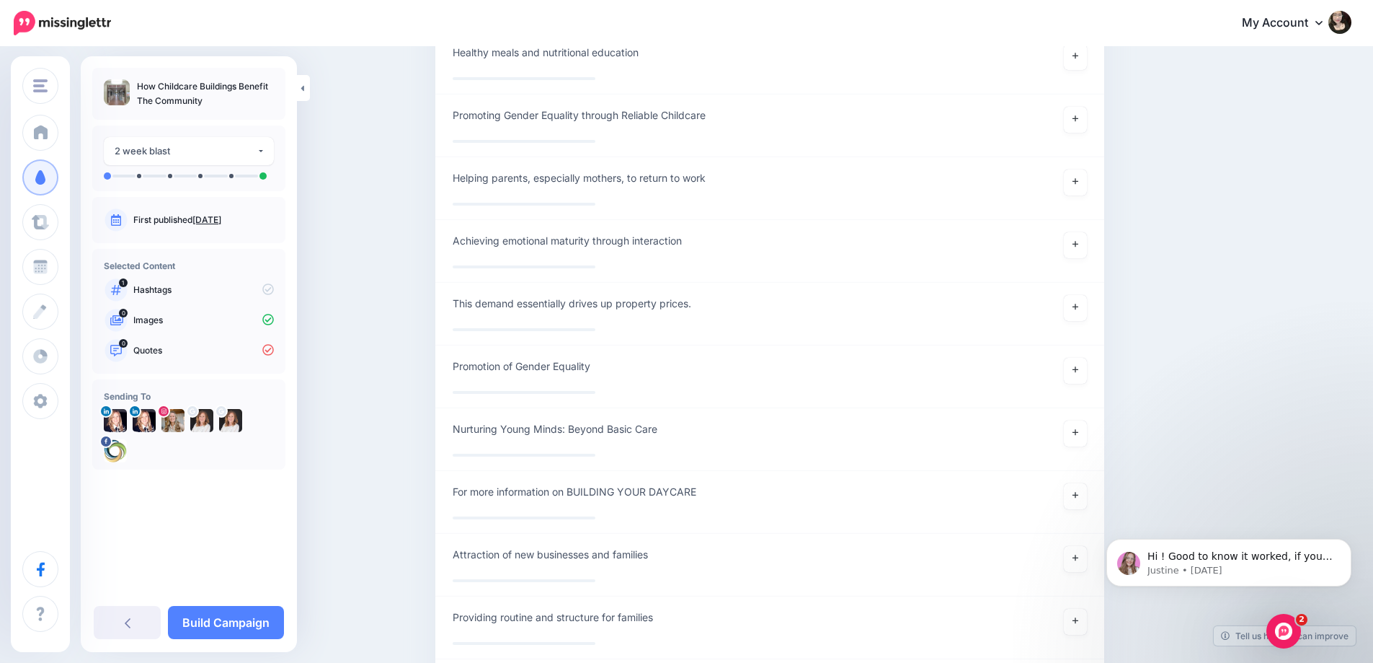
click at [1341, 545] on button "Dismiss notification" at bounding box center [1347, 543] width 19 height 19
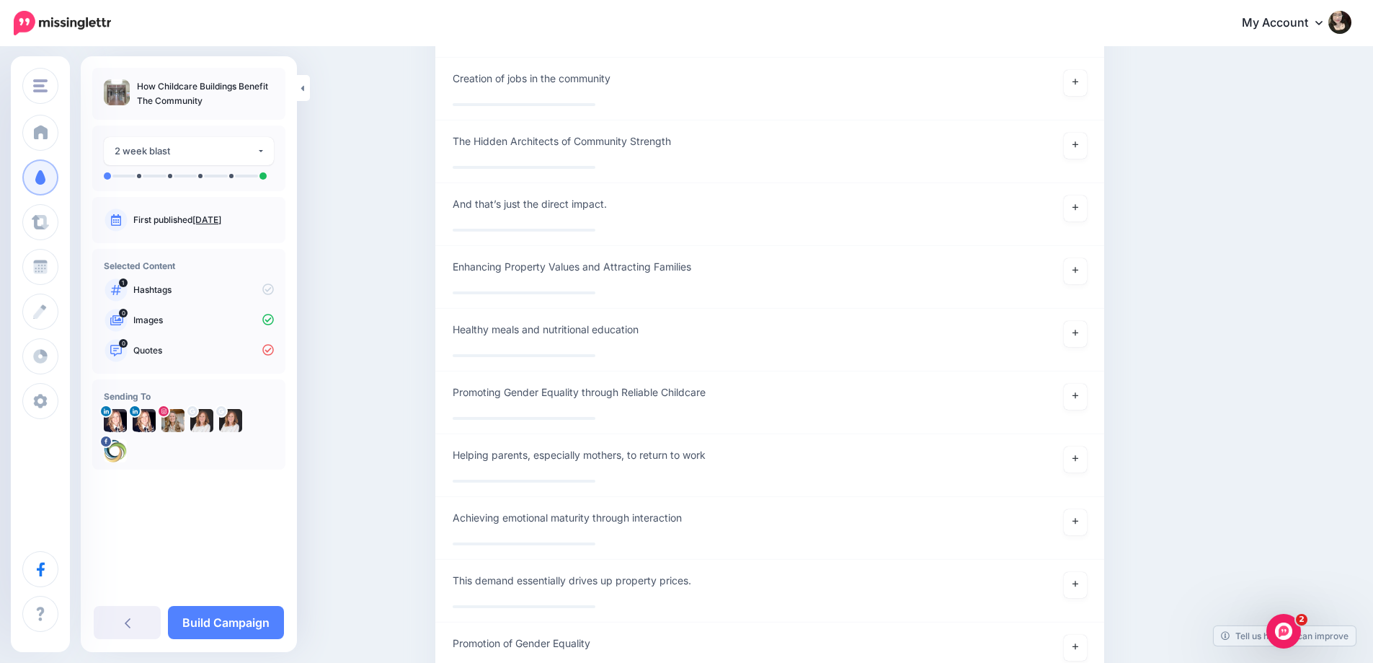
scroll to position [9310, 0]
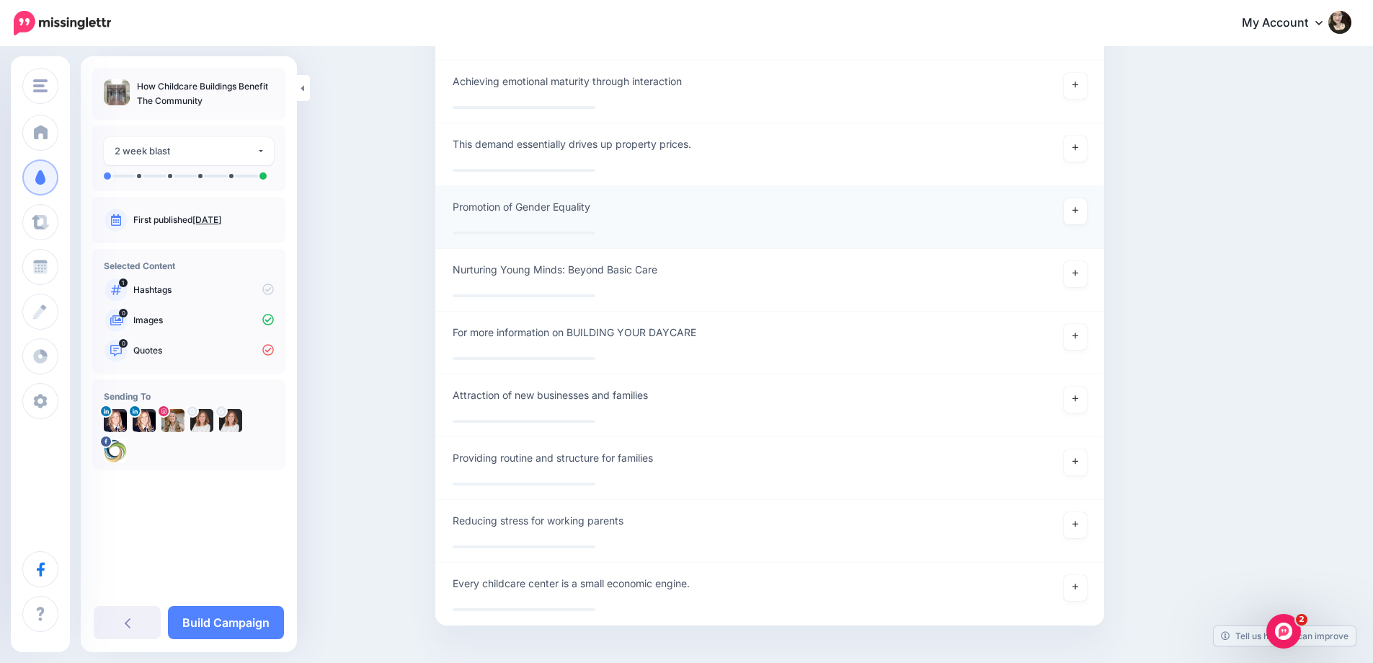
scroll to position [9742, 0]
